Goal: Task Accomplishment & Management: Use online tool/utility

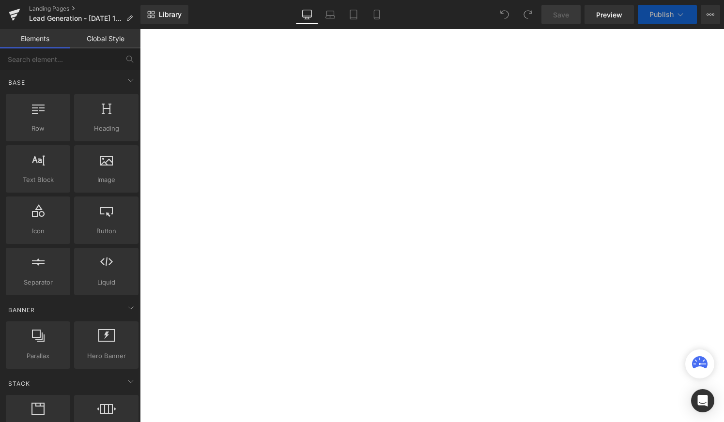
click at [104, 42] on link "Global Style" at bounding box center [105, 38] width 70 height 19
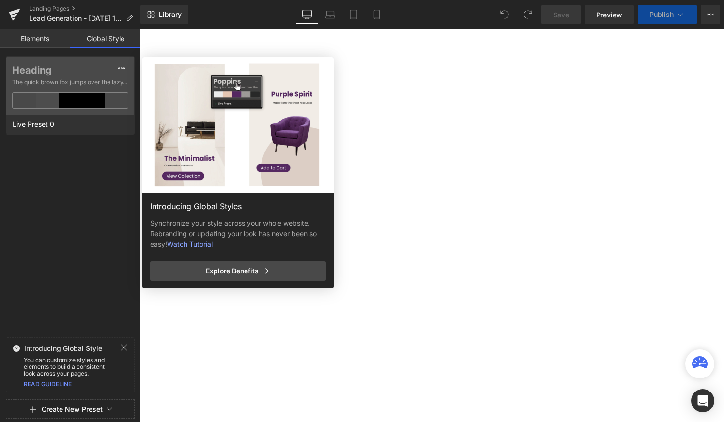
click at [44, 42] on link "Elements" at bounding box center [35, 38] width 70 height 19
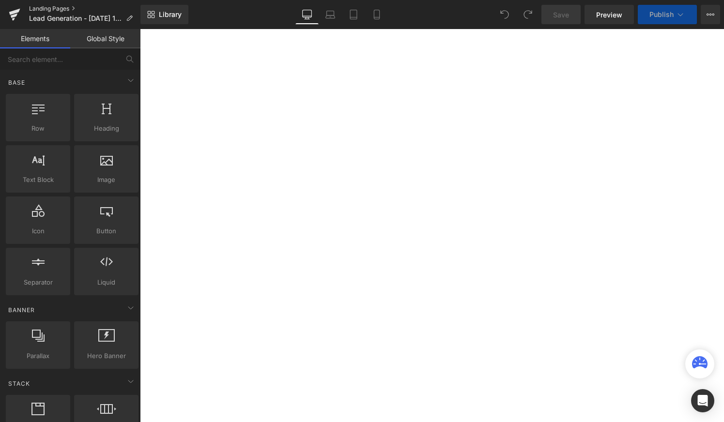
click at [72, 9] on link "Landing Pages" at bounding box center [84, 9] width 111 height 8
click at [157, 20] on link "Library" at bounding box center [164, 14] width 48 height 19
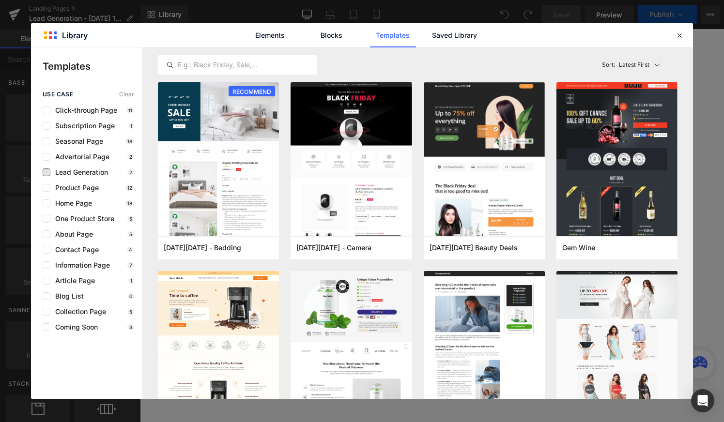
click at [95, 172] on span "Lead Generation" at bounding box center [79, 173] width 58 height 8
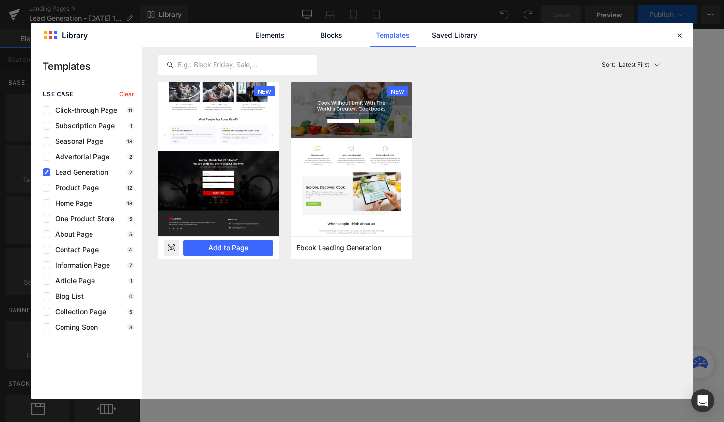
click at [250, 133] on img at bounding box center [218, 104] width 121 height 263
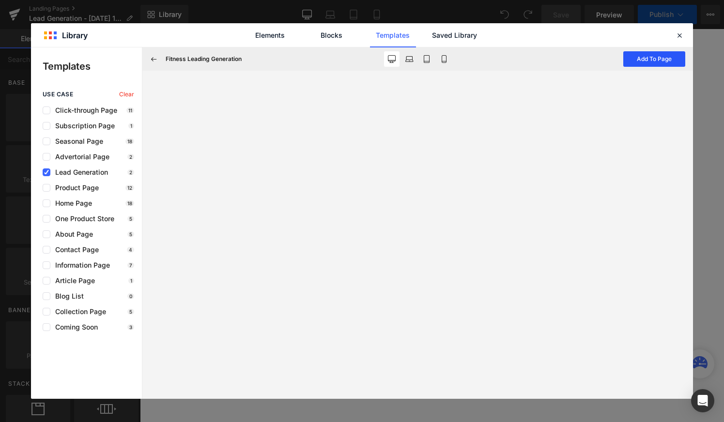
click at [630, 63] on button "Add To Page" at bounding box center [654, 58] width 62 height 15
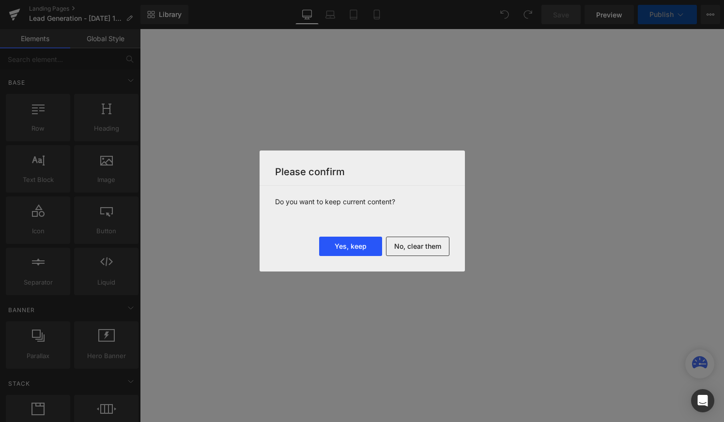
click at [363, 245] on button "Yes, keep" at bounding box center [350, 246] width 63 height 19
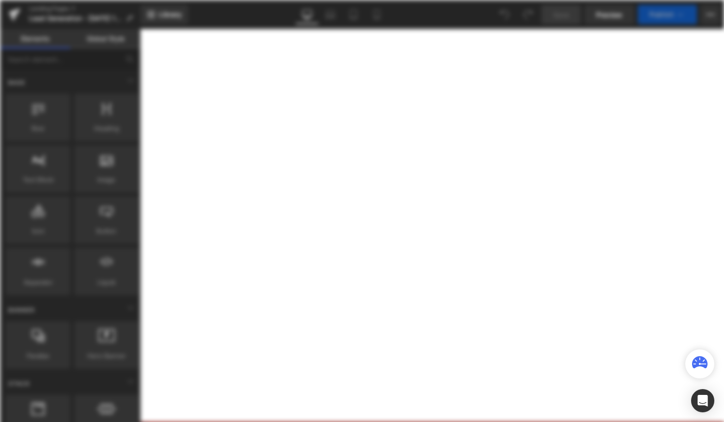
click at [406, 111] on div "Rendering ..." at bounding box center [362, 211] width 724 height 422
click at [462, 109] on div "Rendering ..." at bounding box center [362, 211] width 724 height 422
click at [296, 129] on div "Rendering ..." at bounding box center [362, 211] width 724 height 422
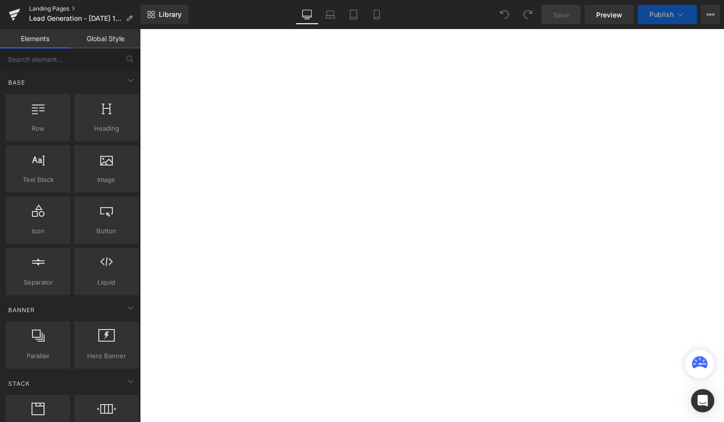
click at [75, 8] on link "Landing Pages" at bounding box center [84, 9] width 111 height 8
click at [629, 10] on link "Preview" at bounding box center [608, 14] width 49 height 19
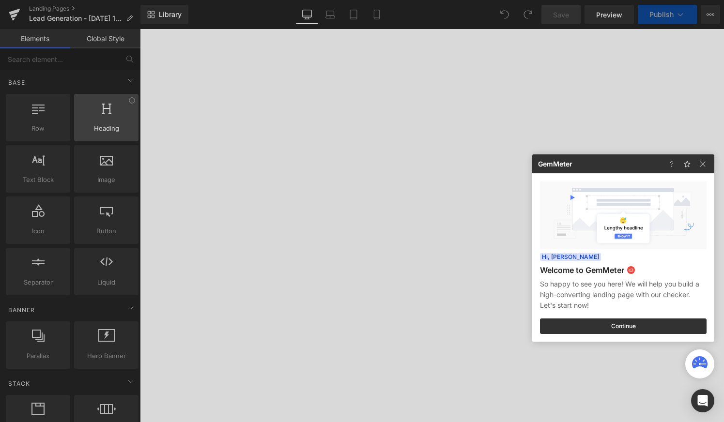
click at [114, 126] on div at bounding box center [362, 211] width 724 height 422
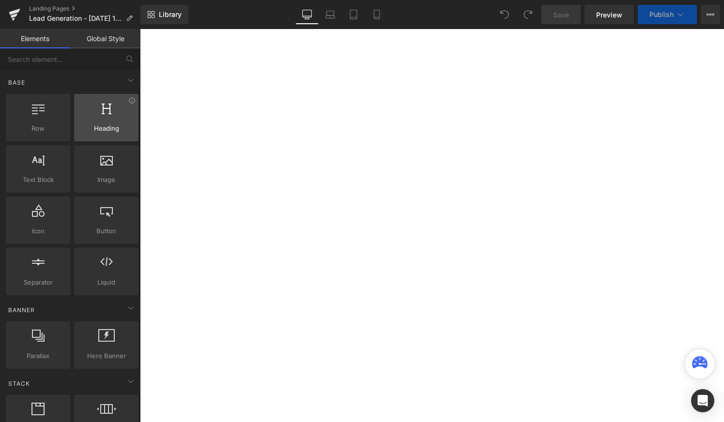
click at [112, 125] on span "Heading" at bounding box center [106, 128] width 59 height 10
drag, startPoint x: 106, startPoint y: 125, endPoint x: 97, endPoint y: 122, distance: 9.4
click at [97, 122] on div "Heading headings, titles, h1,h2,h3,h4,h5,h6" at bounding box center [106, 117] width 64 height 47
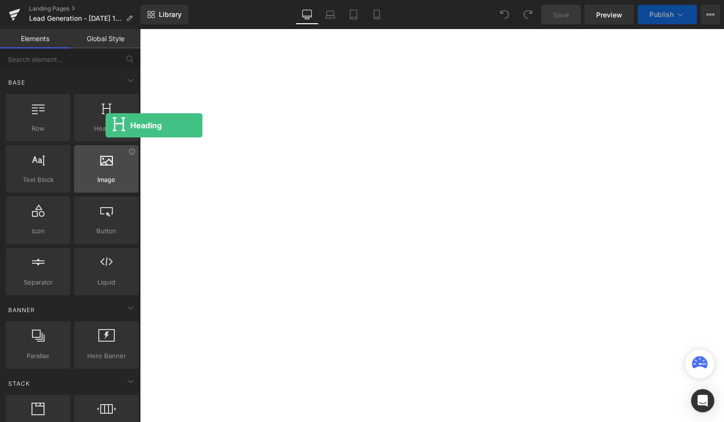
click at [107, 147] on div "Image images, photos, alts, uploads" at bounding box center [106, 168] width 64 height 47
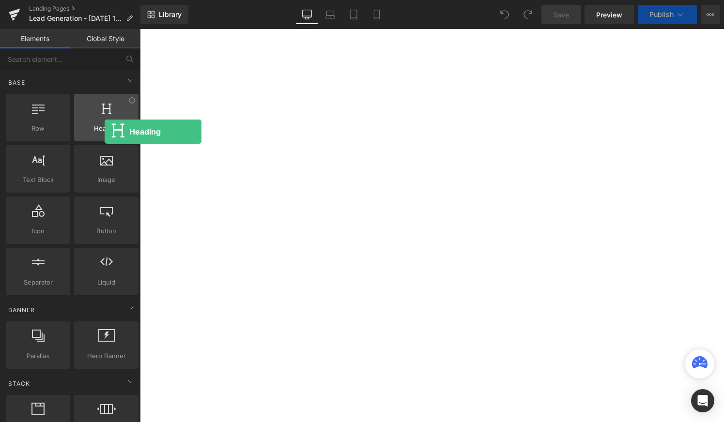
click at [105, 132] on span "Heading" at bounding box center [106, 128] width 59 height 10
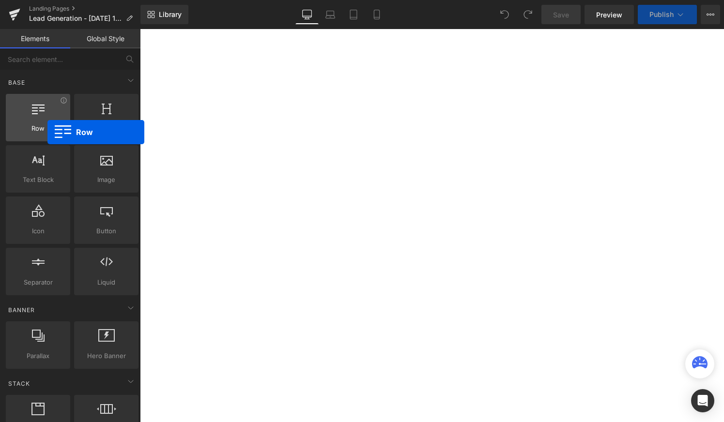
click at [47, 132] on span "Row" at bounding box center [38, 128] width 59 height 10
click at [184, 9] on link "Library" at bounding box center [164, 14] width 48 height 19
click at [183, 14] on link "Library" at bounding box center [164, 14] width 48 height 19
click at [174, 18] on span "Library" at bounding box center [170, 14] width 23 height 9
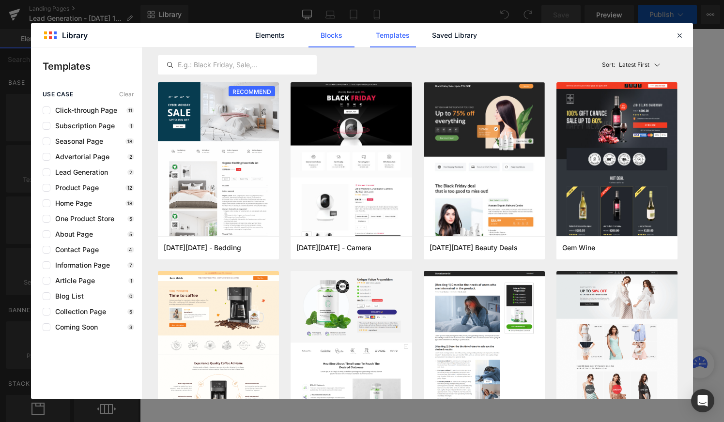
click at [337, 37] on link "Blocks" at bounding box center [331, 35] width 46 height 24
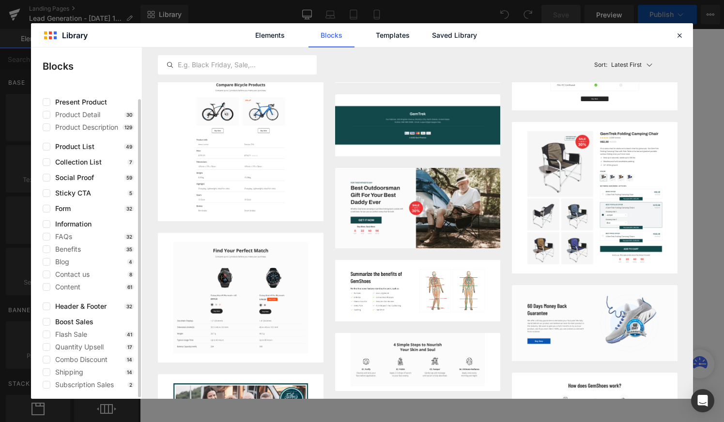
scroll to position [9, 0]
click at [46, 207] on label at bounding box center [47, 208] width 8 height 8
click at [46, 208] on input "checkbox" at bounding box center [46, 208] width 0 height 0
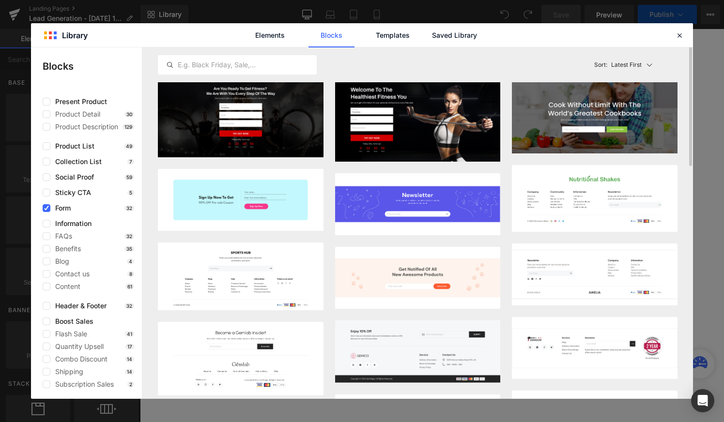
scroll to position [0, 0]
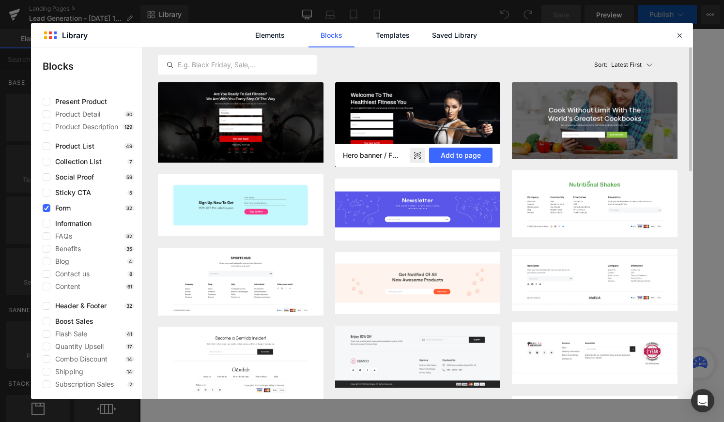
click at [420, 153] on rect at bounding box center [417, 155] width 15 height 15
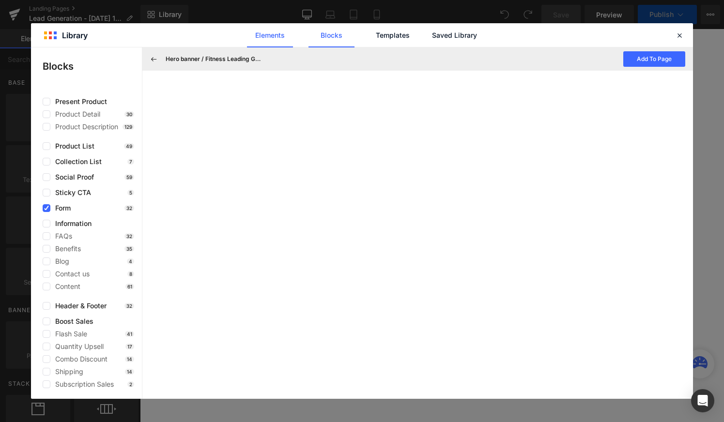
click at [282, 39] on link "Elements" at bounding box center [270, 35] width 46 height 24
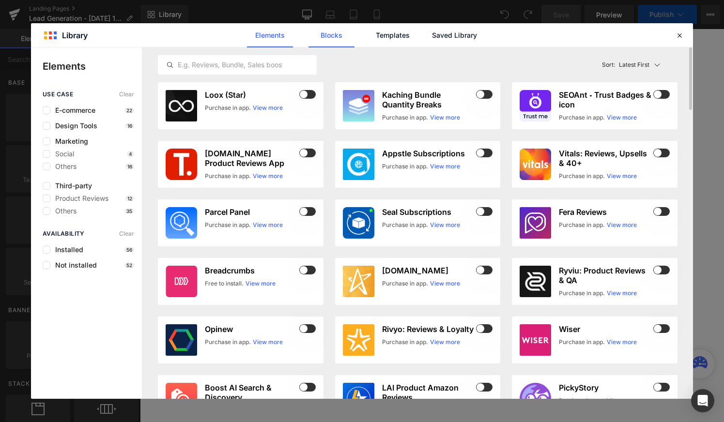
click at [317, 38] on link "Blocks" at bounding box center [331, 35] width 46 height 24
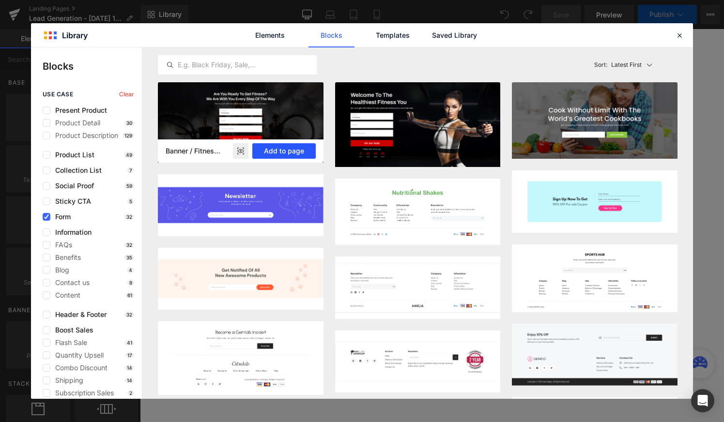
click at [286, 149] on button "Add to page" at bounding box center [283, 150] width 63 height 15
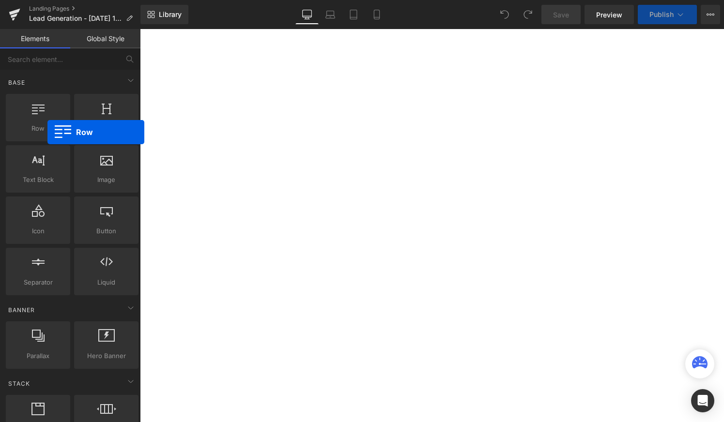
click at [698, 368] on icon at bounding box center [699, 363] width 15 height 15
click at [697, 400] on icon "Open Intercom Messenger" at bounding box center [702, 401] width 13 height 13
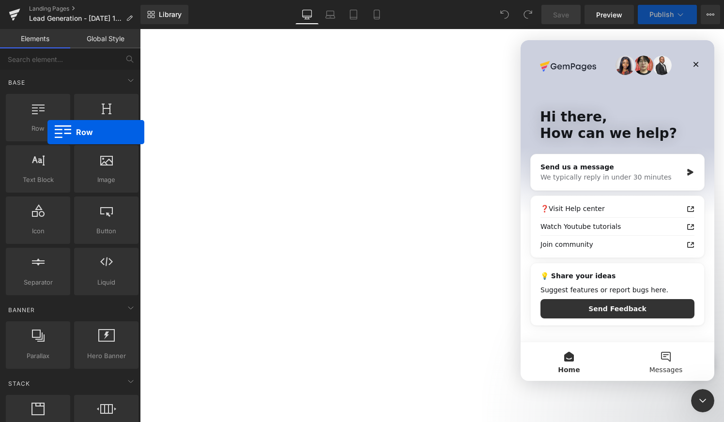
click at [661, 367] on span "Messages" at bounding box center [665, 370] width 33 height 7
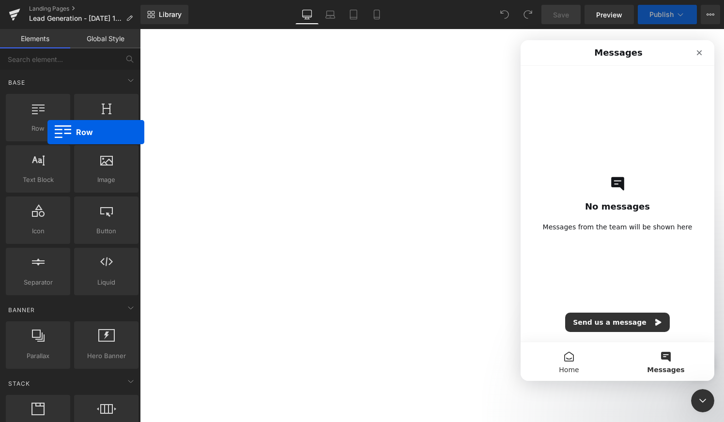
click at [577, 357] on button "Home" at bounding box center [569, 361] width 97 height 39
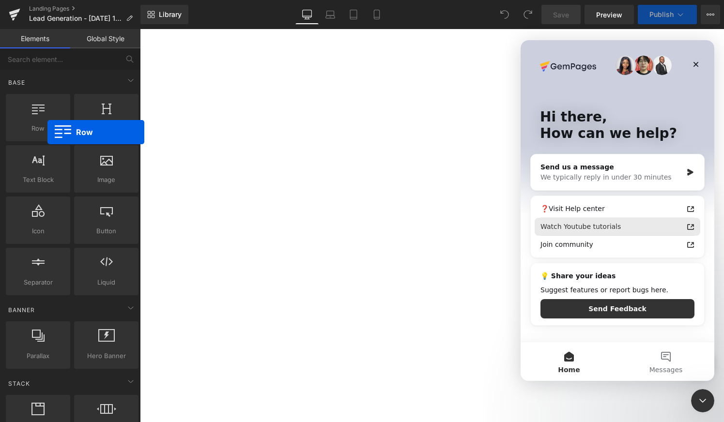
click at [636, 226] on div "Watch Youtube tutorials" at bounding box center [611, 227] width 142 height 10
